Goal: Transaction & Acquisition: Purchase product/service

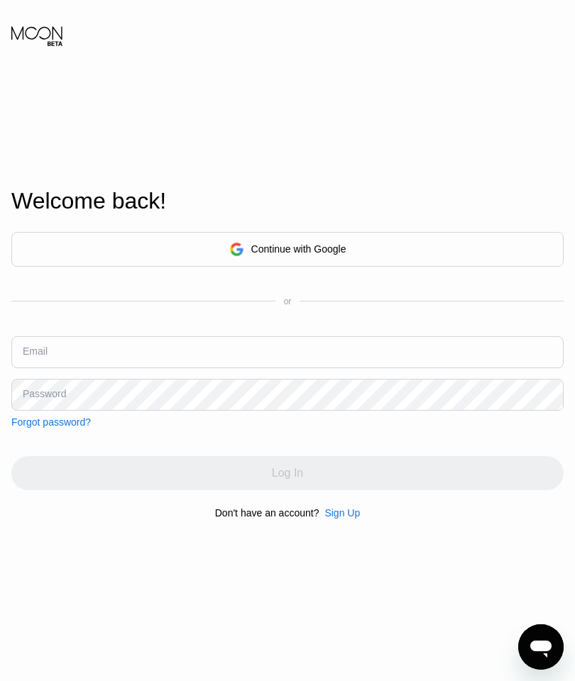
click at [336, 255] on div "Continue with Google" at bounding box center [298, 248] width 95 height 11
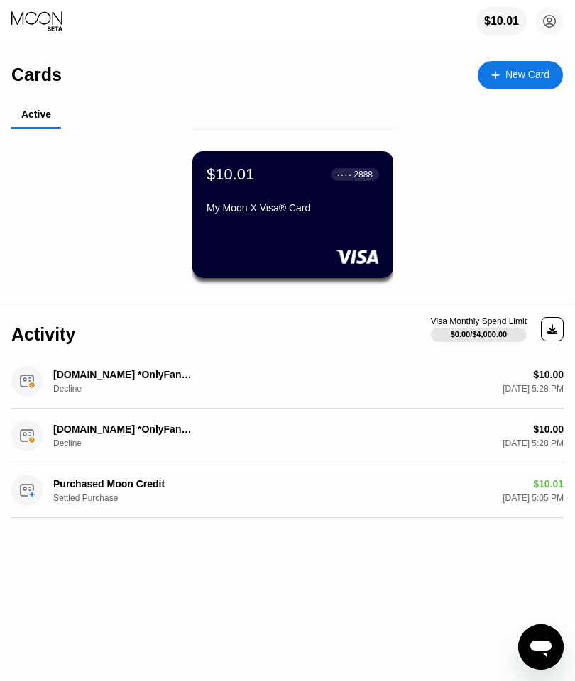
click at [524, 433] on div "$10.00 [DATE] 5:28 PM" at bounding box center [414, 436] width 297 height 25
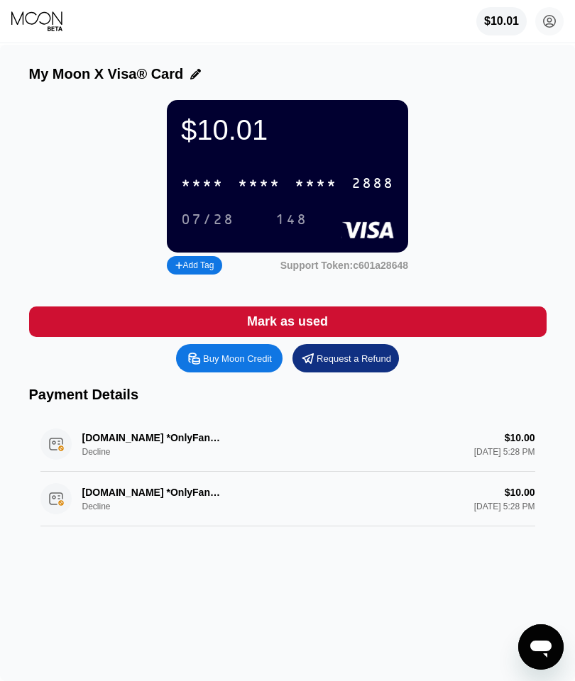
click at [471, 516] on div "[DOMAIN_NAME] *OnlyFans [GEOGRAPHIC_DATA] Decline $10.00 [DATE] 5:28 PM" at bounding box center [287, 499] width 494 height 55
click at [48, 511] on div "[DOMAIN_NAME] *OnlyFans [GEOGRAPHIC_DATA] Decline $10.00 [DATE] 5:28 PM" at bounding box center [287, 499] width 494 height 55
click at [103, 453] on div "[DOMAIN_NAME] *OnlyFans [GEOGRAPHIC_DATA] Decline $10.00 [DATE] 5:28 PM" at bounding box center [287, 444] width 494 height 55
click at [214, 450] on div "[DOMAIN_NAME] *OnlyFans [GEOGRAPHIC_DATA] Decline $10.00 [DATE] 5:28 PM" at bounding box center [287, 444] width 494 height 55
click at [208, 520] on div "[DOMAIN_NAME] *OnlyFans [GEOGRAPHIC_DATA] Decline $10.00 [DATE] 5:28 PM" at bounding box center [287, 499] width 494 height 55
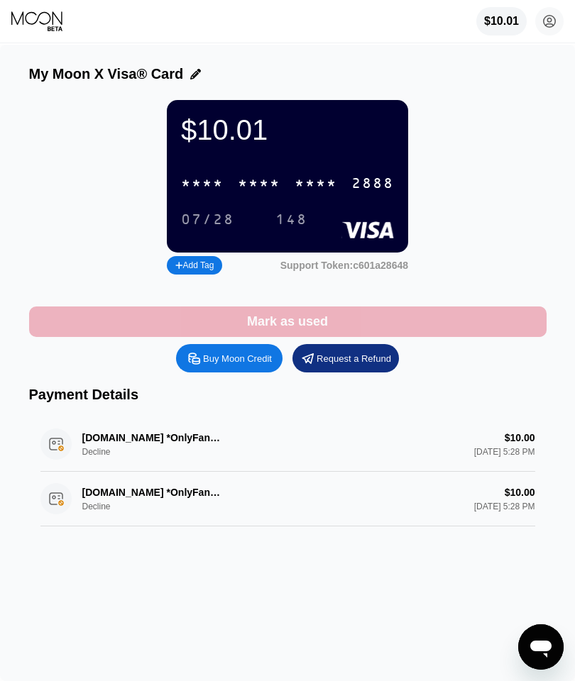
click at [294, 327] on div "Mark as used" at bounding box center [287, 322] width 81 height 16
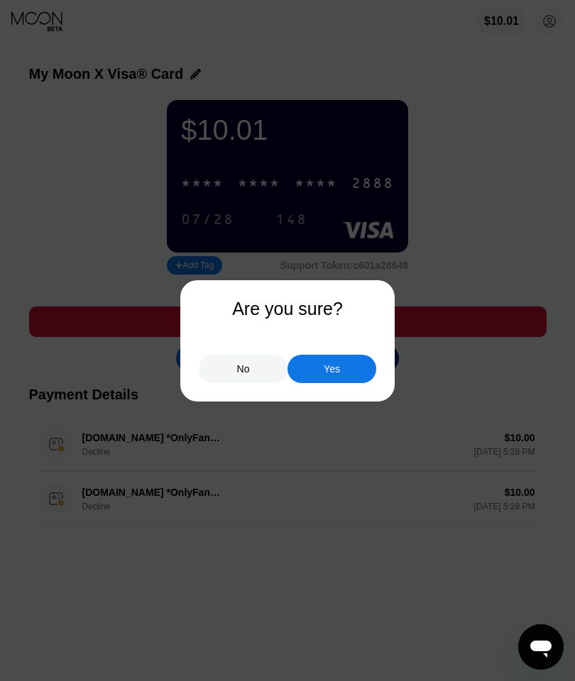
click at [232, 363] on div "No" at bounding box center [243, 369] width 89 height 28
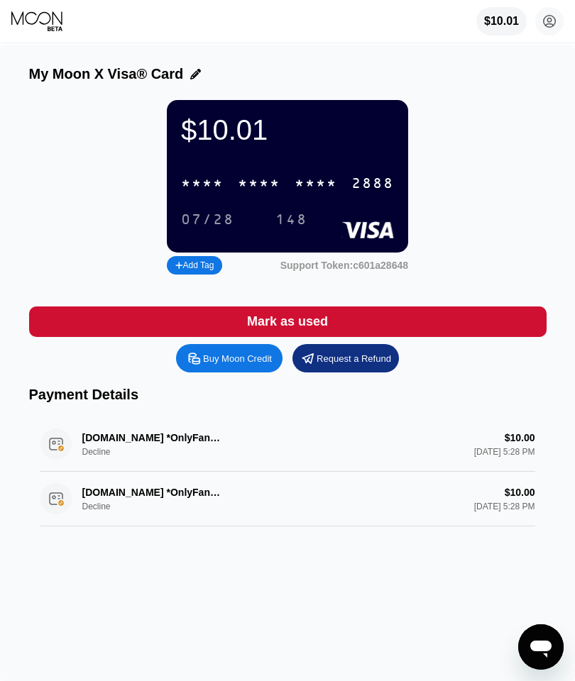
click at [197, 270] on div "Add Tag" at bounding box center [194, 265] width 38 height 10
click at [499, 149] on div "$10.01 * * * * * * * * * * * * 2888 07/28 148 Support Token: c601a28648" at bounding box center [287, 189] width 517 height 178
click at [485, 183] on div "$10.01 * * * * * * * * * * * * 2888 07/28 148 Support Token: c601a28648" at bounding box center [287, 189] width 517 height 178
click at [426, 272] on div "$10.01 * * * * * * * * * * * * 2888 07/28 148 Support Token: c601a28648" at bounding box center [287, 189] width 517 height 178
click at [282, 270] on input "text" at bounding box center [229, 265] width 109 height 10
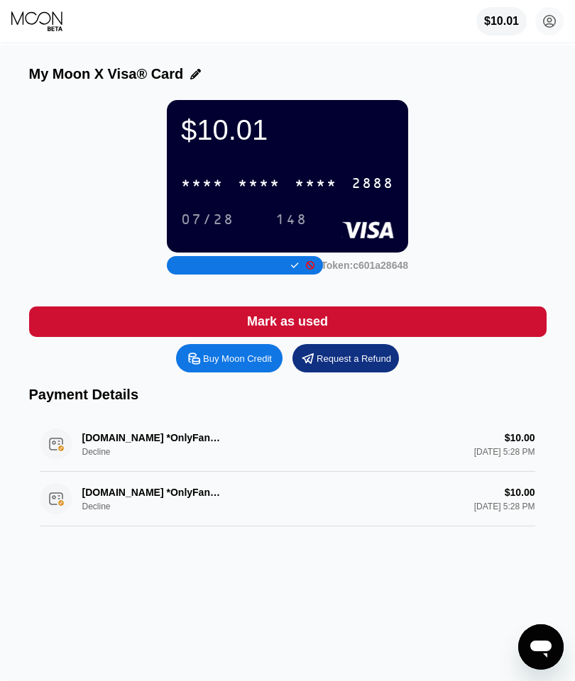
click at [492, 171] on div "$10.01 * * * * * * * * * * * * 2888 07/28 148 Support Token: c601a28648" at bounding box center [287, 189] width 517 height 178
click at [553, 23] on circle at bounding box center [549, 21] width 28 height 28
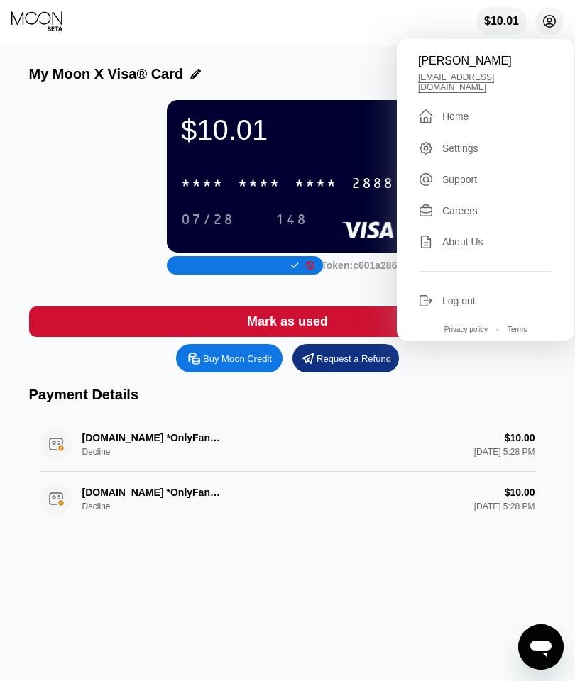
click at [312, 186] on div "* * * *" at bounding box center [315, 184] width 43 height 16
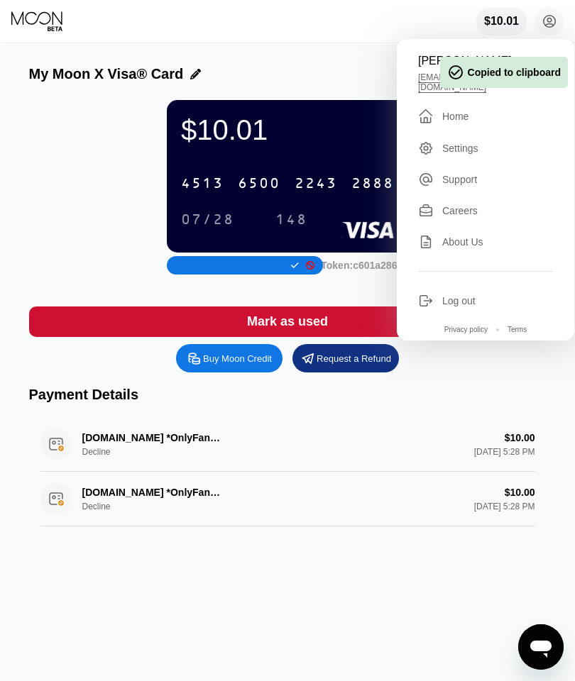
click at [311, 198] on div "4513 6500 2243 2888" at bounding box center [287, 183] width 230 height 29
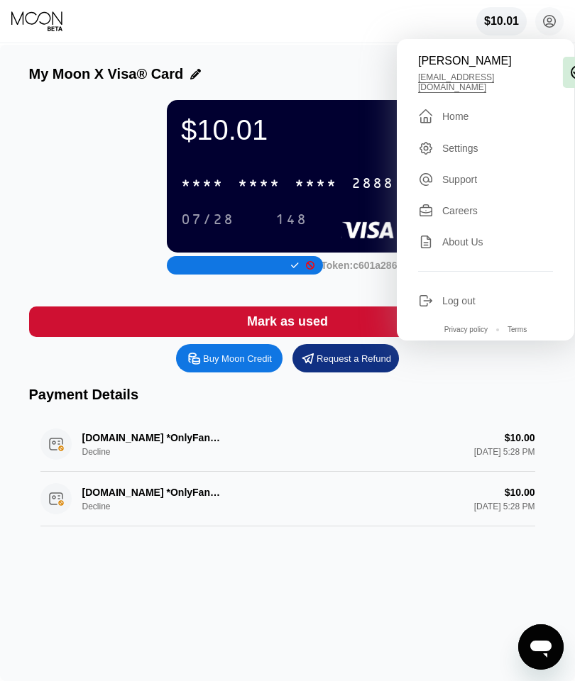
click at [448, 111] on div "Home" at bounding box center [455, 116] width 26 height 11
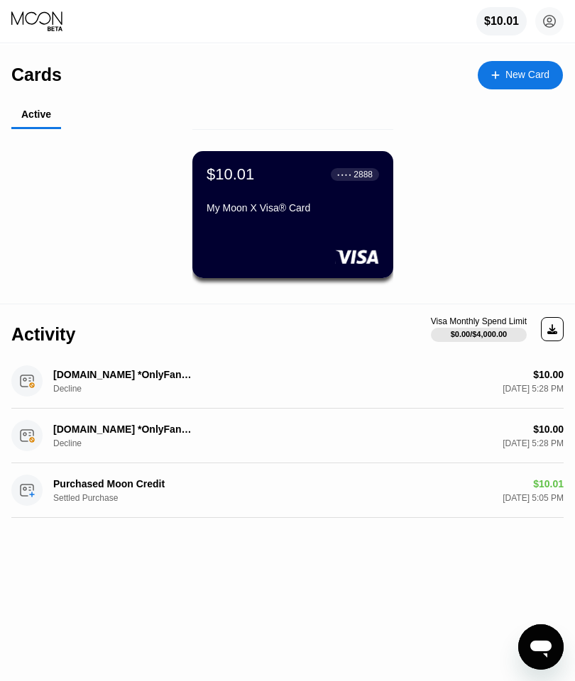
click at [554, 329] on icon at bounding box center [552, 329] width 10 height 10
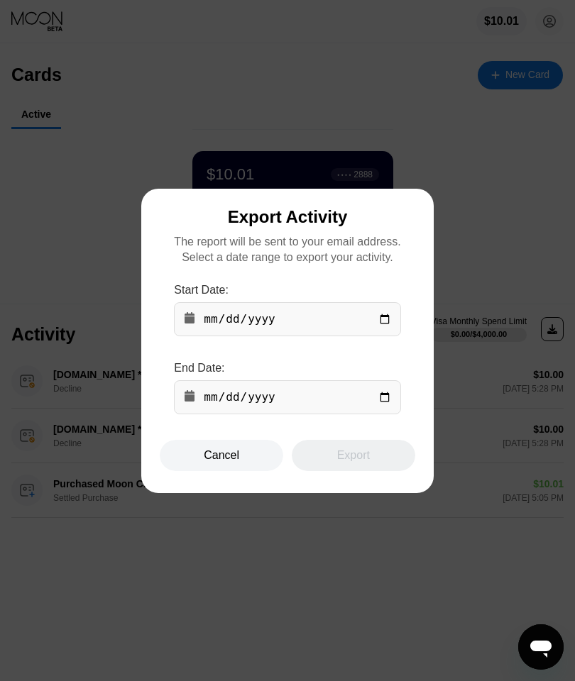
click at [211, 463] on div "Cancel" at bounding box center [221, 455] width 35 height 14
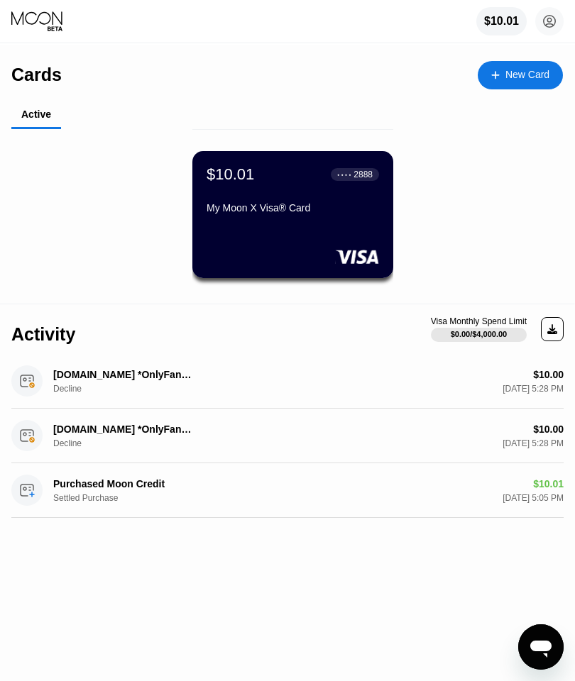
click at [319, 228] on div "$10.01 ● ● ● ● 2888 My Moon X Visa® Card" at bounding box center [292, 214] width 201 height 127
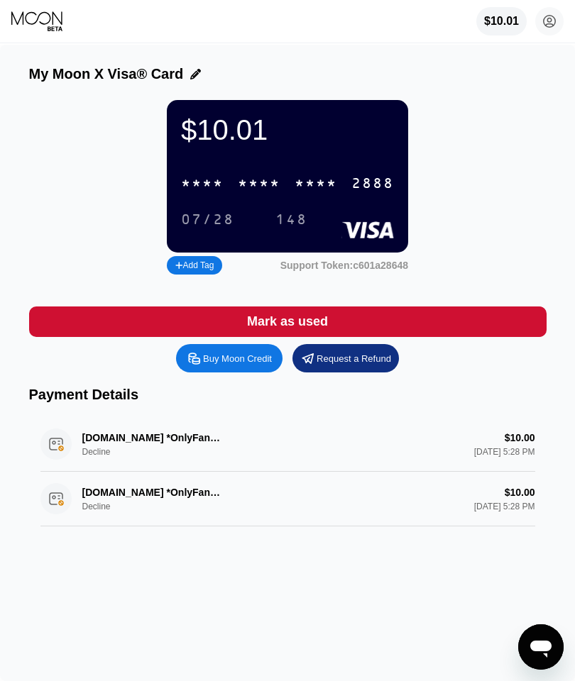
click at [229, 365] on div "Buy Moon Credit" at bounding box center [237, 359] width 69 height 12
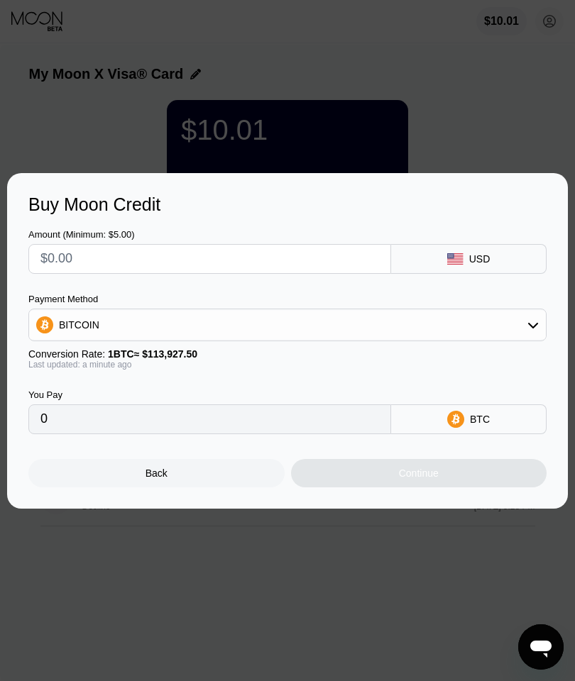
click at [318, 252] on input "text" at bounding box center [209, 259] width 338 height 28
type input "$1"
type input "0.00000878"
type input "$10"
type input "0.00008778"
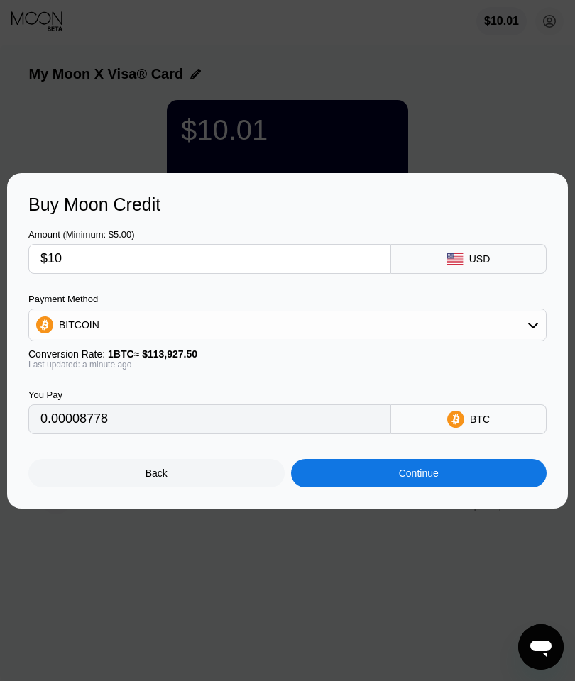
type input "$10"
click at [530, 325] on icon at bounding box center [533, 325] width 10 height 6
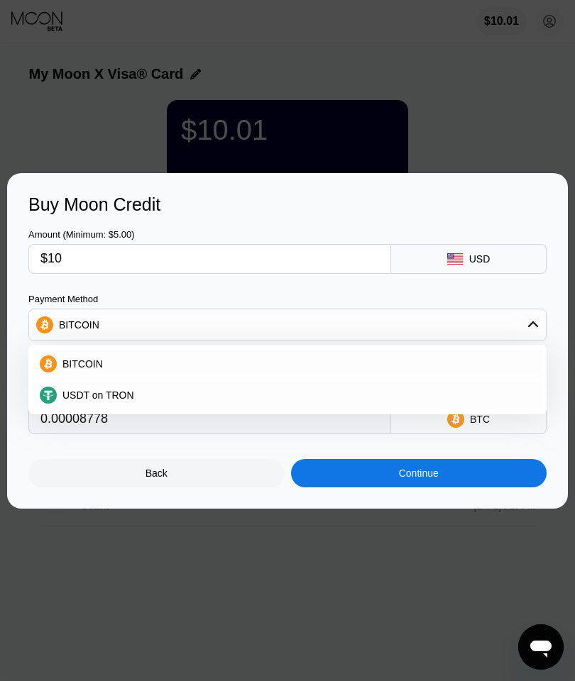
click at [241, 393] on div "USDT on TRON" at bounding box center [296, 394] width 478 height 11
type input "10.10"
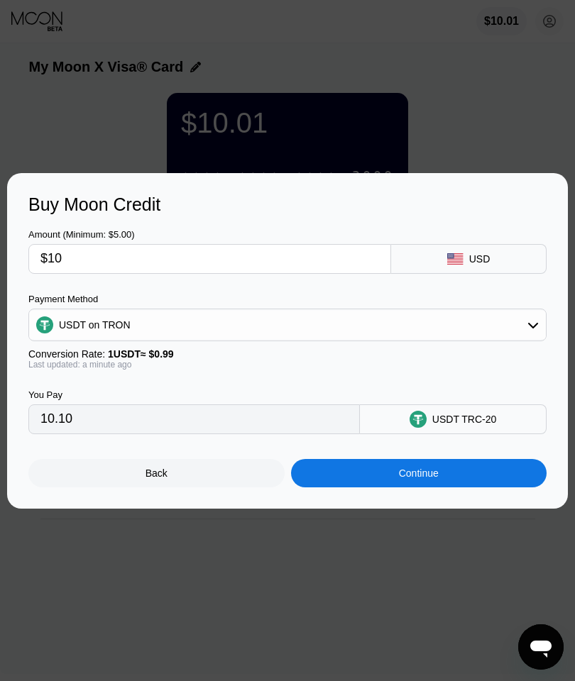
scroll to position [9, 0]
click at [396, 487] on div "Continue" at bounding box center [419, 473] width 256 height 28
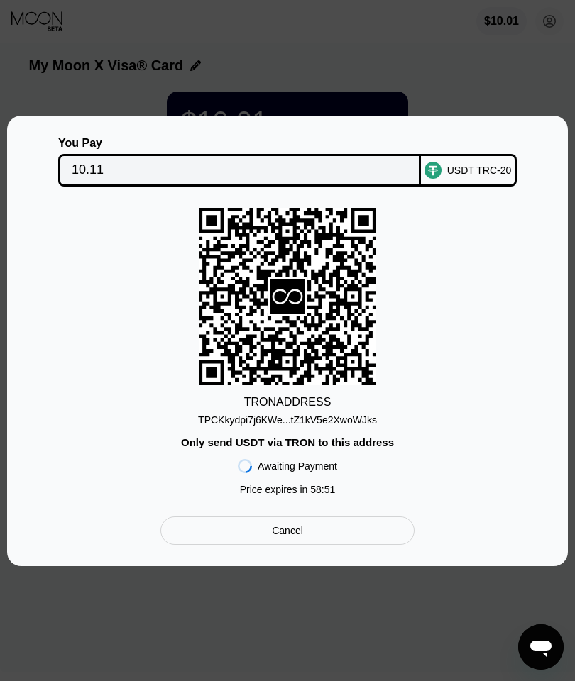
scroll to position [65, 0]
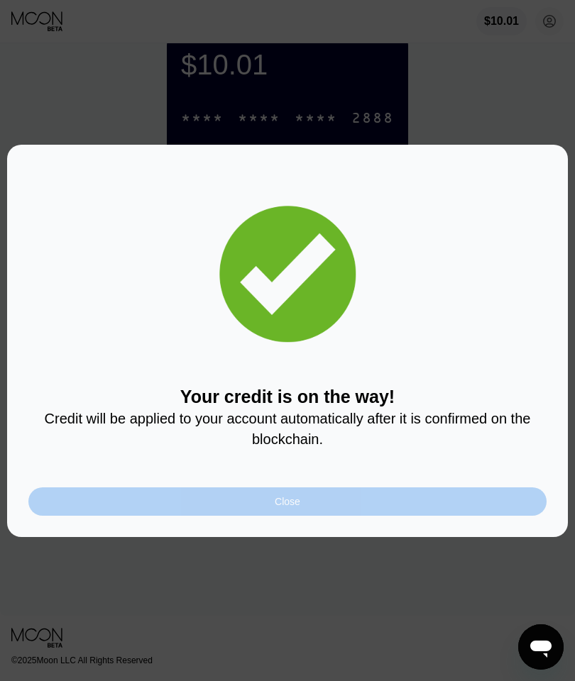
click at [216, 508] on div "Close" at bounding box center [287, 501] width 518 height 28
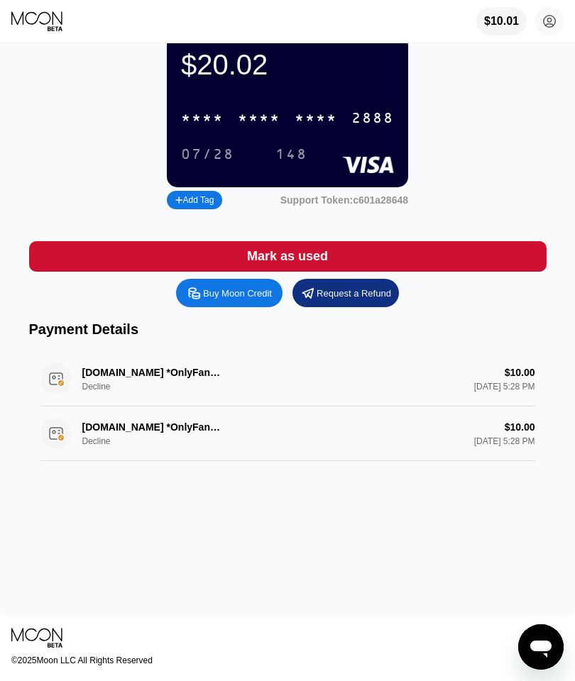
scroll to position [0, 0]
